Goal: Transaction & Acquisition: Purchase product/service

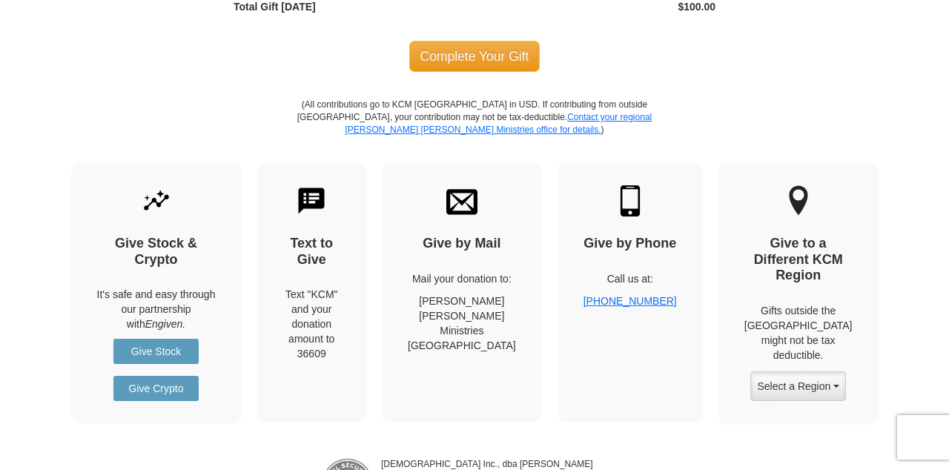
scroll to position [1781, 0]
click at [488, 235] on h4 "Give by Mail" at bounding box center [462, 243] width 108 height 16
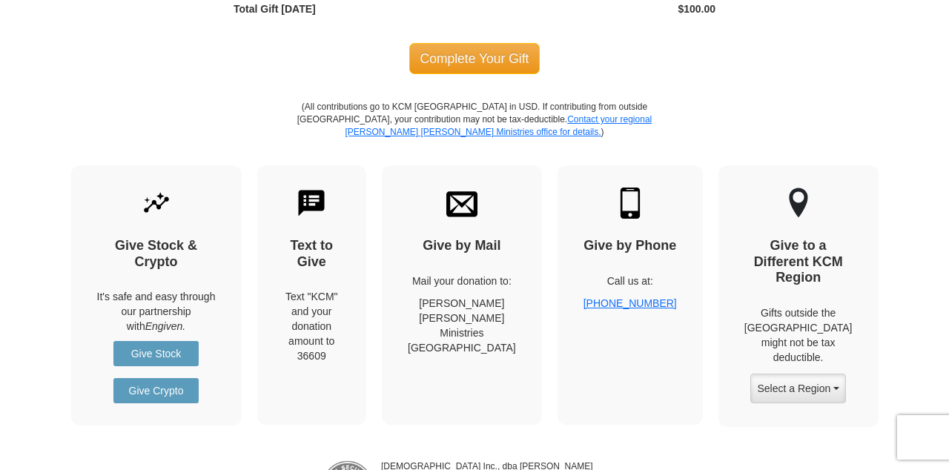
scroll to position [1771, 0]
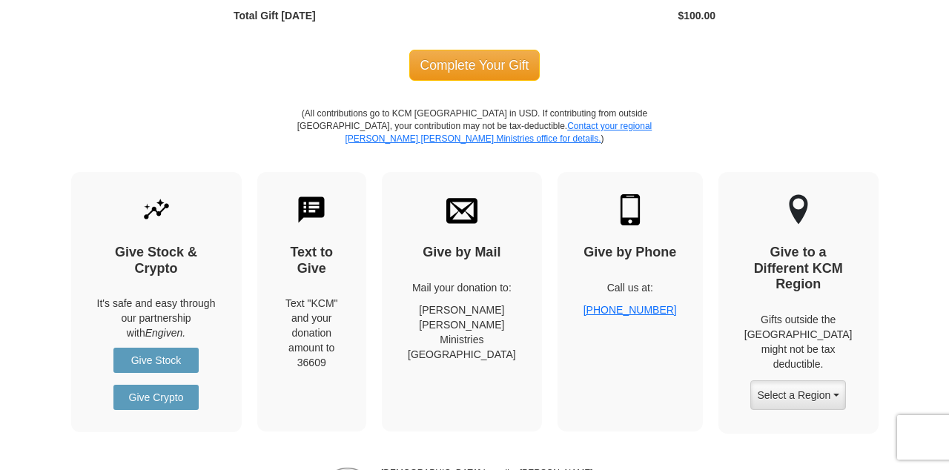
click at [502, 253] on div "Give by Mail Mail your donation to: [PERSON_NAME] [PERSON_NAME] Ministries [GEO…" at bounding box center [462, 302] width 160 height 260
click at [479, 256] on div "Give by Mail Mail your donation to: [PERSON_NAME] [PERSON_NAME] Ministries [GEO…" at bounding box center [462, 302] width 160 height 260
click at [492, 285] on p "Mail your donation to:" at bounding box center [462, 287] width 108 height 15
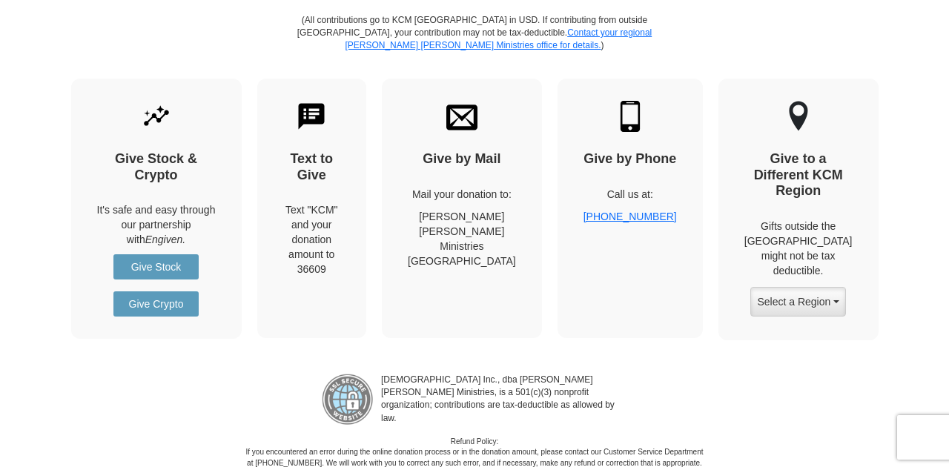
scroll to position [1863, 0]
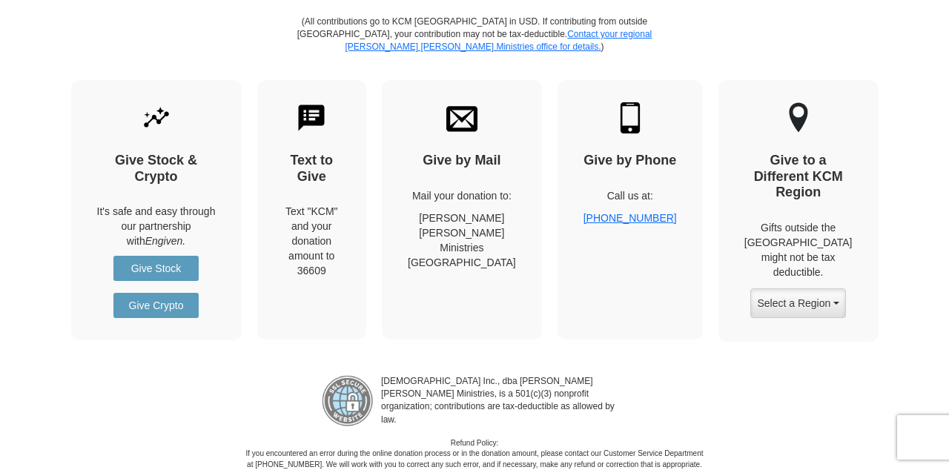
click at [233, 403] on div "[DEMOGRAPHIC_DATA] Inc., dba [PERSON_NAME] [PERSON_NAME] Ministries, is a 501(c…" at bounding box center [474, 417] width 949 height 106
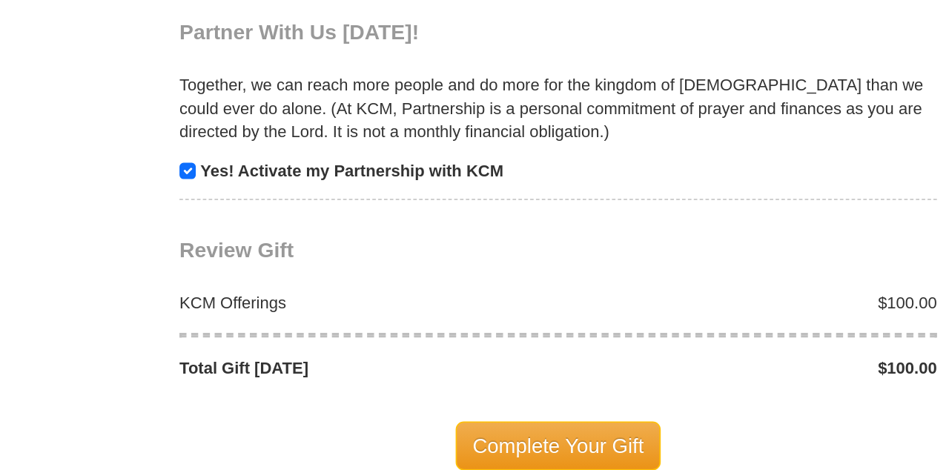
scroll to position [1492, 0]
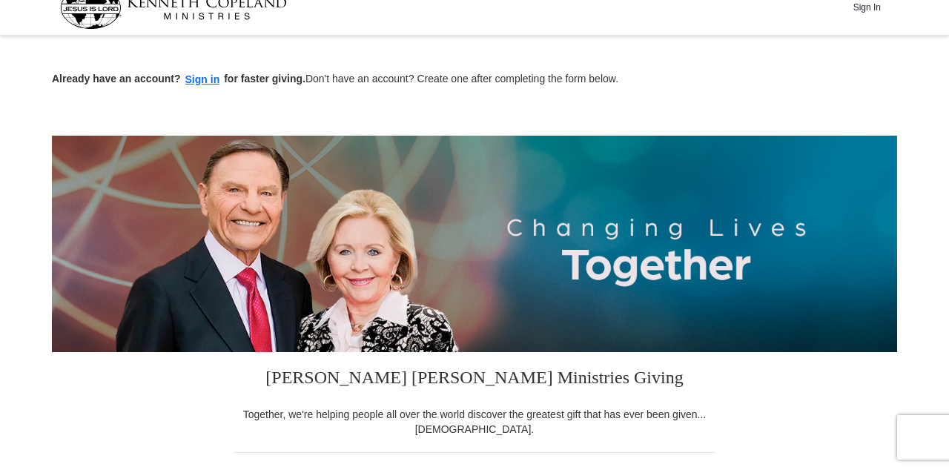
scroll to position [0, 0]
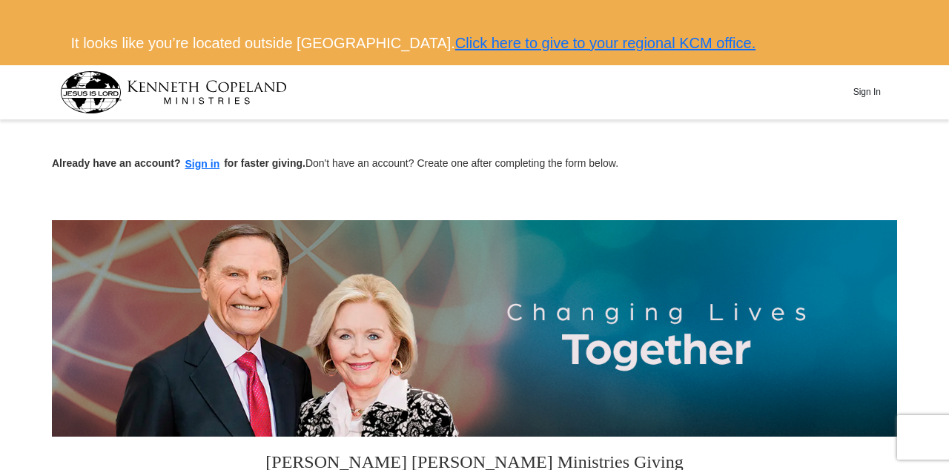
click at [554, 43] on link "Click here to give to your regional KCM office." at bounding box center [605, 43] width 300 height 16
